Goal: Task Accomplishment & Management: Use online tool/utility

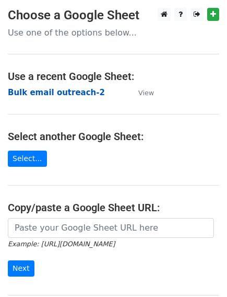
click at [71, 95] on strong "Bulk email outreach-2" at bounding box center [56, 92] width 97 height 9
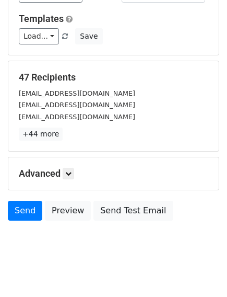
scroll to position [110, 0]
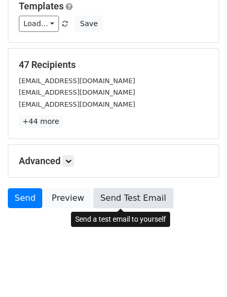
click at [144, 200] on link "Send Test Email" at bounding box center [133, 198] width 79 height 20
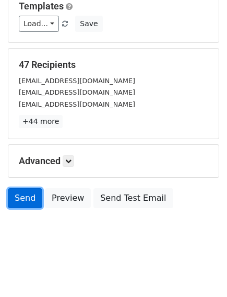
click at [18, 203] on link "Send" at bounding box center [25, 198] width 34 height 20
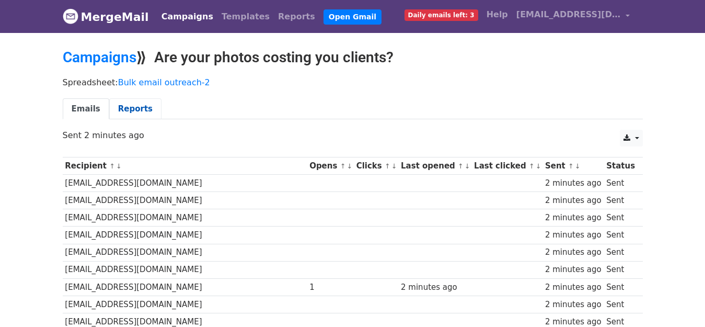
click at [136, 108] on link "Reports" at bounding box center [135, 108] width 52 height 21
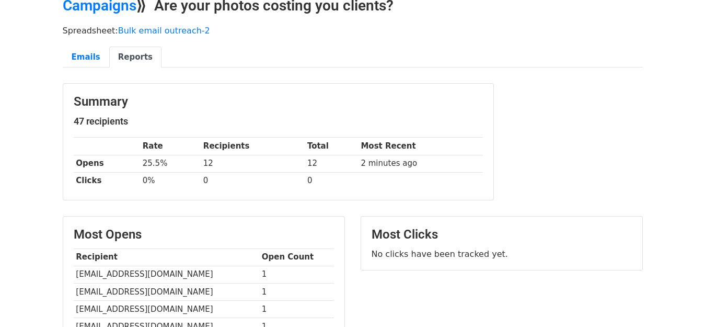
scroll to position [26, 0]
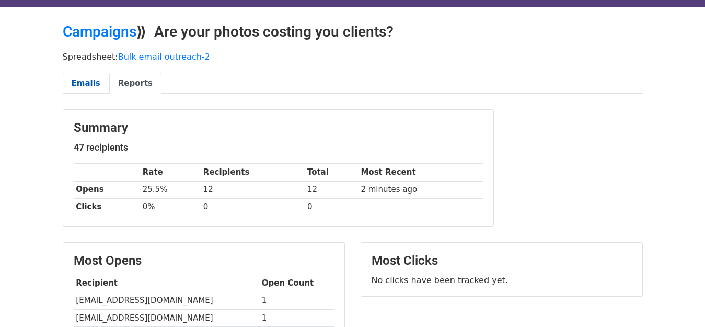
click at [89, 82] on link "Emails" at bounding box center [86, 83] width 46 height 21
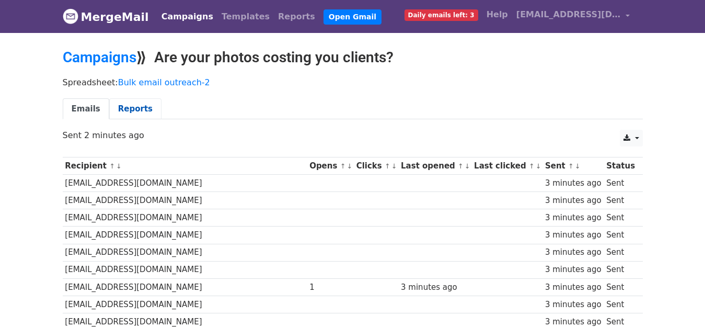
click at [134, 108] on link "Reports" at bounding box center [135, 108] width 52 height 21
click at [133, 106] on link "Reports" at bounding box center [135, 108] width 52 height 21
